Goal: Find specific page/section: Find specific page/section

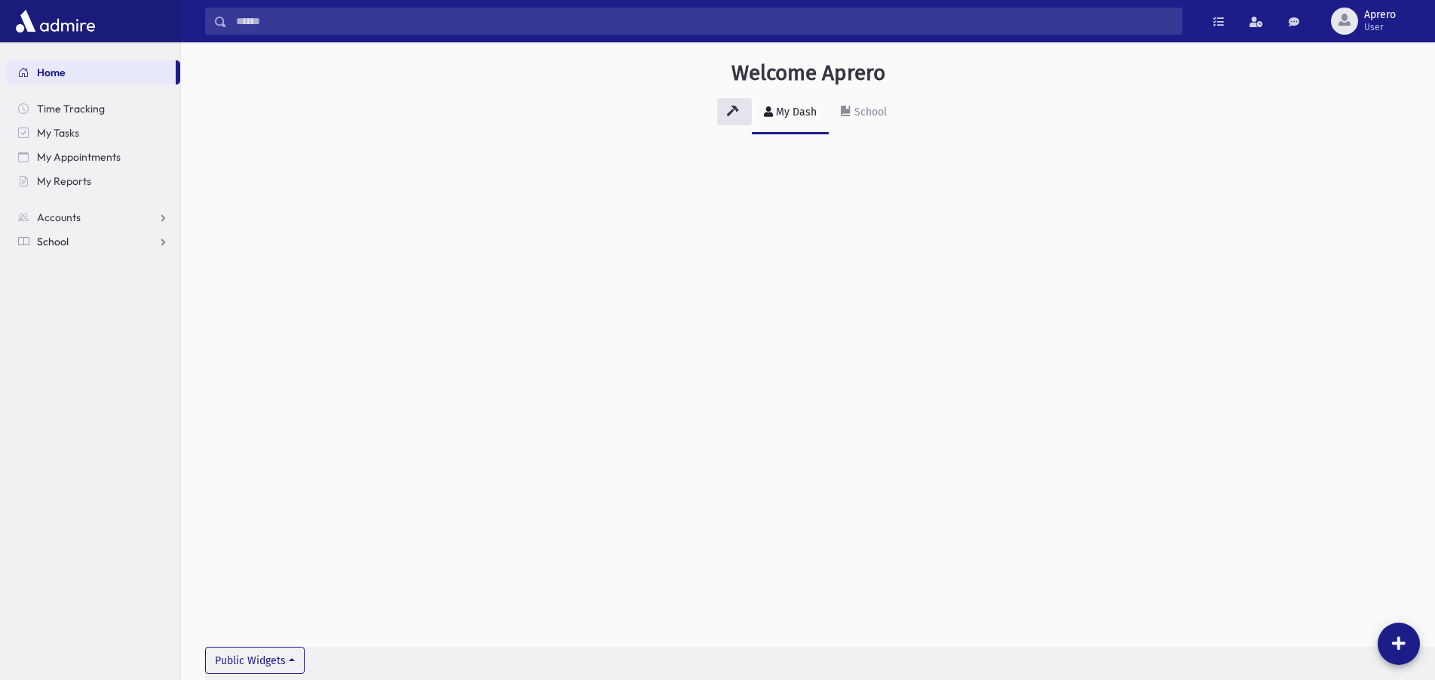
click at [60, 241] on span "School" at bounding box center [53, 242] width 32 height 14
click at [81, 268] on span "Students" at bounding box center [65, 266] width 41 height 14
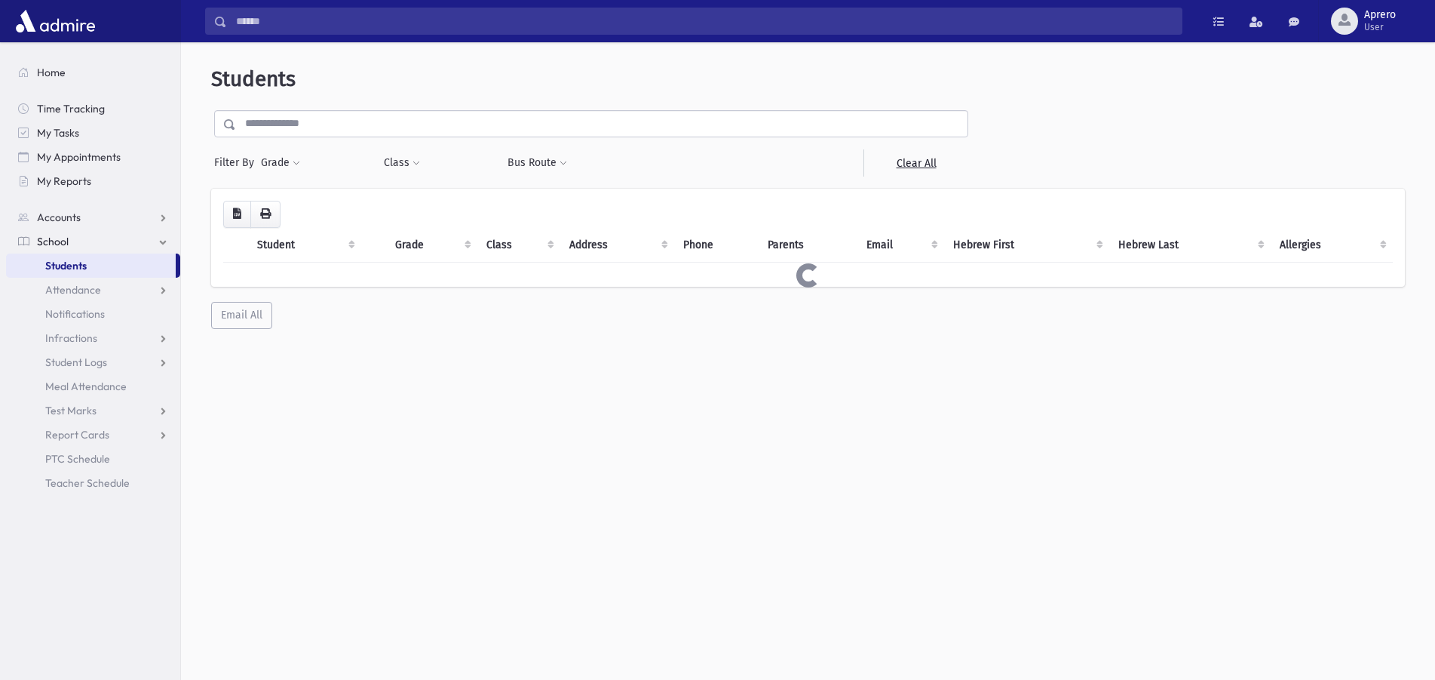
click at [308, 124] on input "text" at bounding box center [602, 123] width 732 height 27
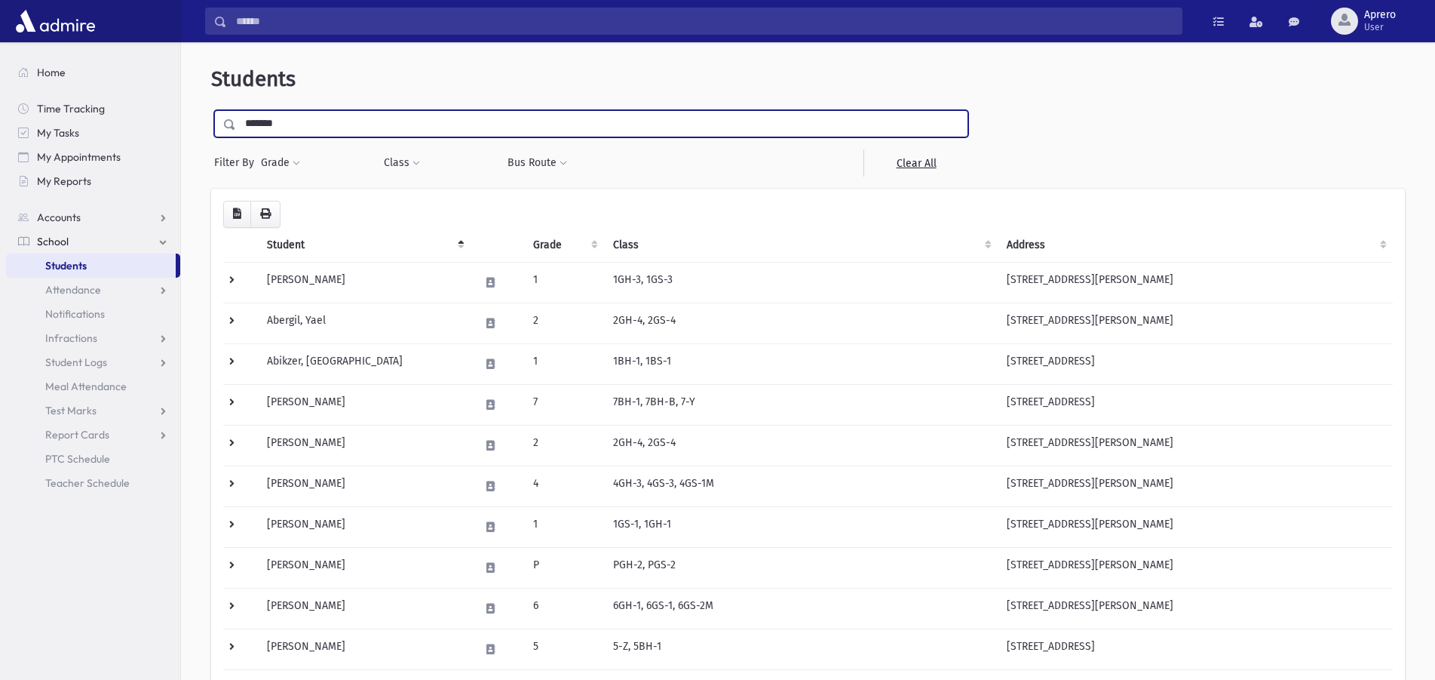
type input "*******"
click at [211, 110] on input "submit" at bounding box center [232, 120] width 42 height 20
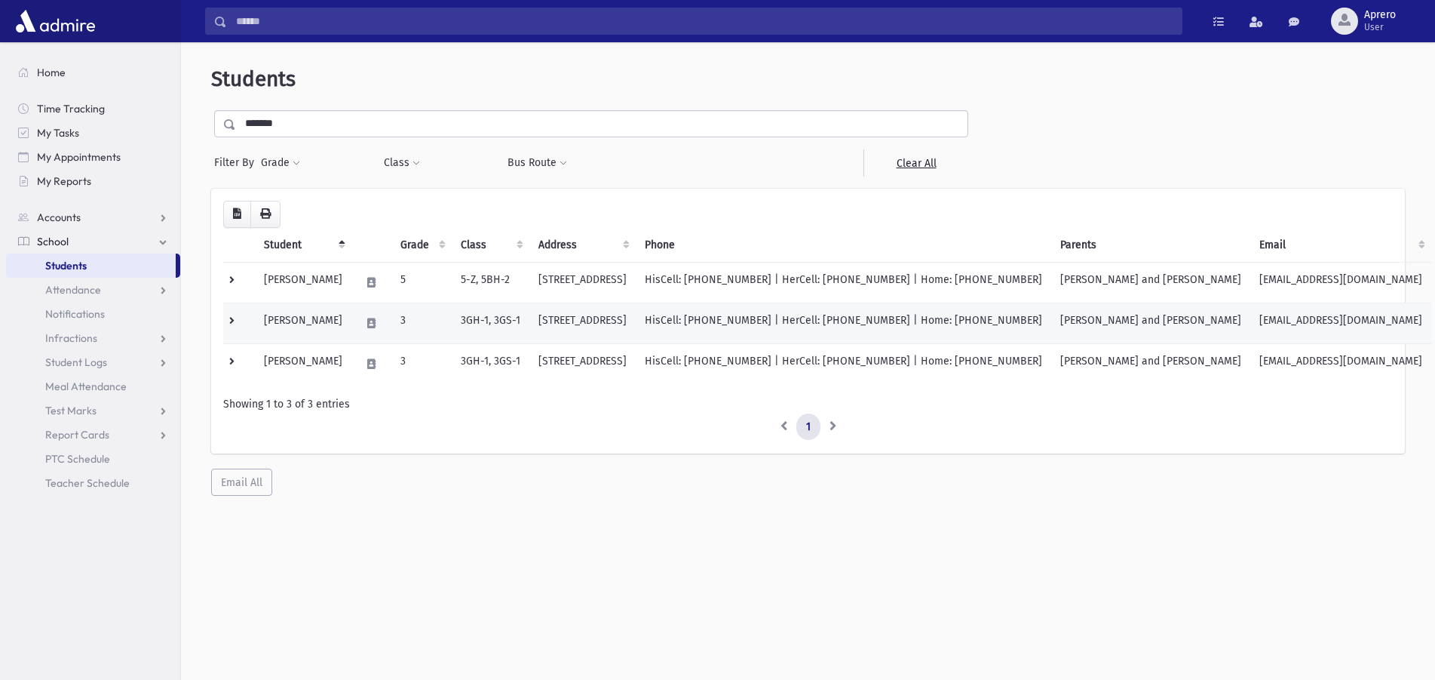
click at [333, 321] on td "Mytelka, Eliana" at bounding box center [303, 322] width 97 height 41
